Goal: Check status: Check status

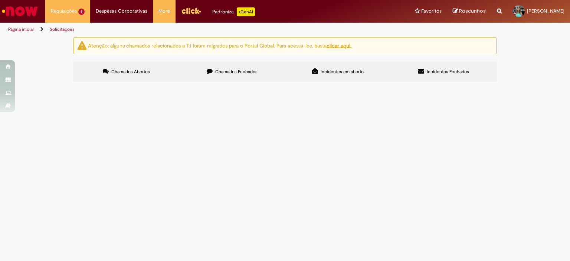
scroll to position [27, 0]
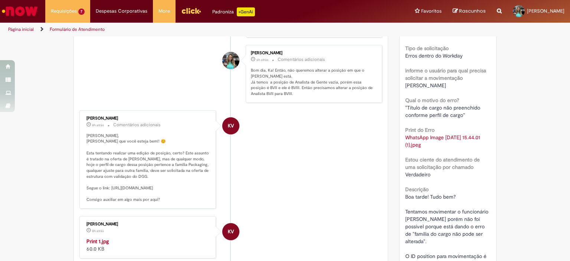
scroll to position [142, 0]
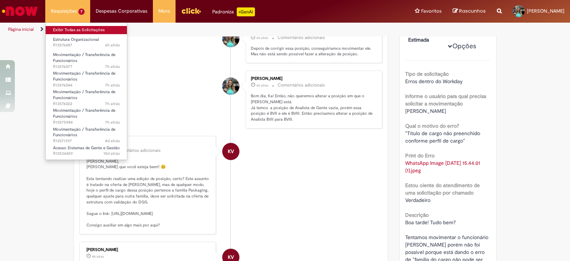
click at [81, 28] on link "Exibir Todas as Solicitações" at bounding box center [87, 30] width 82 height 8
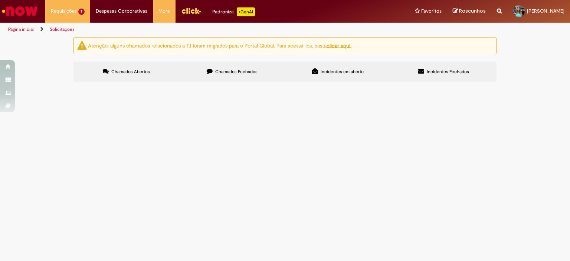
scroll to position [329, 0]
click at [0, 0] on span at bounding box center [0, 0] width 0 height 0
drag, startPoint x: 82, startPoint y: 169, endPoint x: 115, endPoint y: 170, distance: 33.4
click at [0, 0] on td "R13571397" at bounding box center [0, 0] width 0 height 0
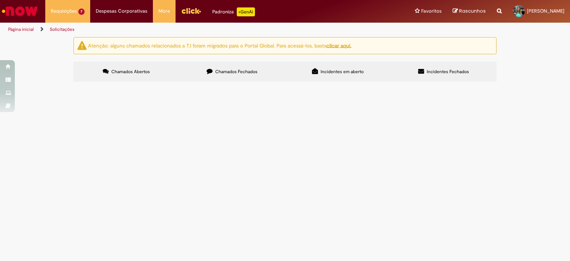
copy span "R13571397"
drag, startPoint x: 79, startPoint y: 129, endPoint x: 108, endPoint y: 134, distance: 30.2
click at [0, 0] on td "R13576487" at bounding box center [0, 0] width 0 height 0
copy span "R13576487"
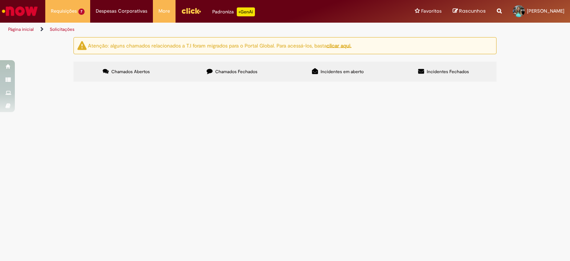
click at [217, 72] on span "Chamados Fechados" at bounding box center [236, 72] width 42 height 6
drag, startPoint x: 104, startPoint y: 137, endPoint x: 81, endPoint y: 138, distance: 22.7
click at [0, 0] on td "R13567646" at bounding box center [0, 0] width 0 height 0
copy span "R13567646"
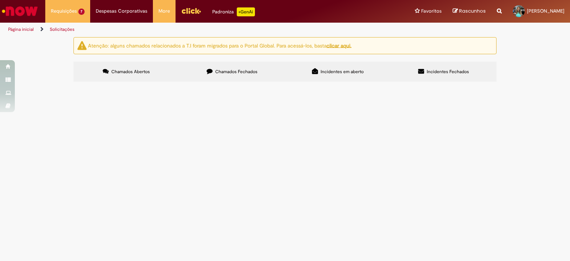
scroll to position [0, 0]
click at [127, 74] on span "Chamados Abertos" at bounding box center [130, 72] width 39 height 6
drag, startPoint x: 103, startPoint y: 199, endPoint x: 82, endPoint y: 201, distance: 21.7
click at [0, 0] on td "R13575984" at bounding box center [0, 0] width 0 height 0
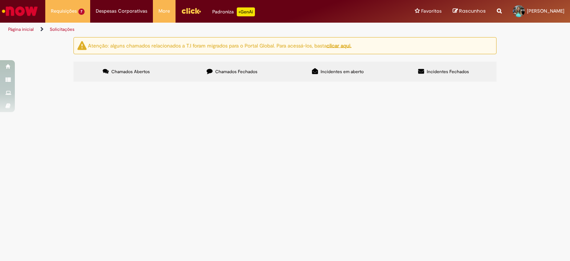
copy span "R13575984"
drag, startPoint x: 80, startPoint y: 189, endPoint x: 105, endPoint y: 190, distance: 25.3
click at [0, 0] on td "R13576022" at bounding box center [0, 0] width 0 height 0
copy span "R13576022"
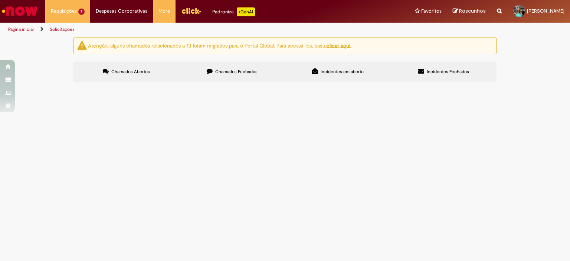
scroll to position [69, 0]
drag, startPoint x: 80, startPoint y: 179, endPoint x: 107, endPoint y: 182, distance: 27.2
click at [0, 0] on td "R13576044" at bounding box center [0, 0] width 0 height 0
copy span "R13576044"
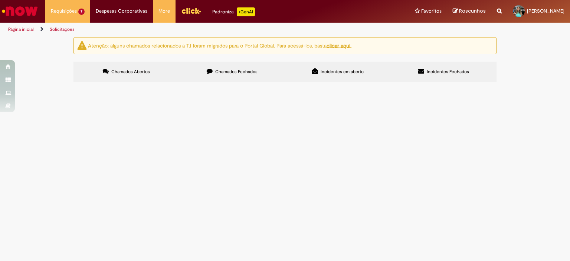
drag, startPoint x: 79, startPoint y: 168, endPoint x: 104, endPoint y: 170, distance: 24.6
click at [0, 0] on td "R13576077" at bounding box center [0, 0] width 0 height 0
copy span "R13576077"
